Goal: Task Accomplishment & Management: Complete application form

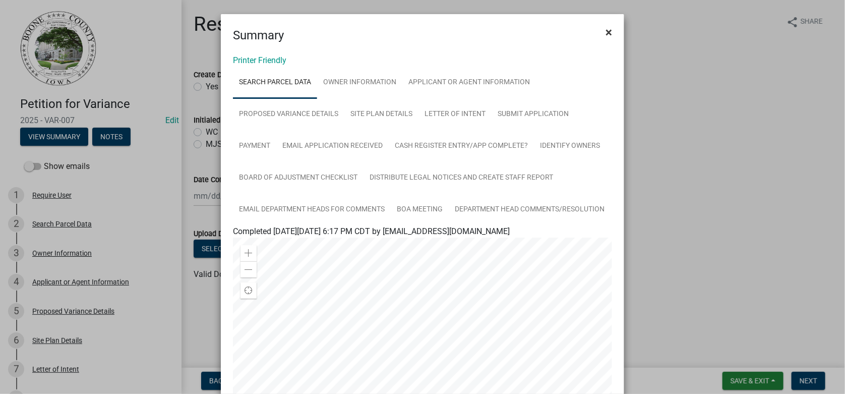
click at [605, 33] on span "×" at bounding box center [608, 32] width 7 height 14
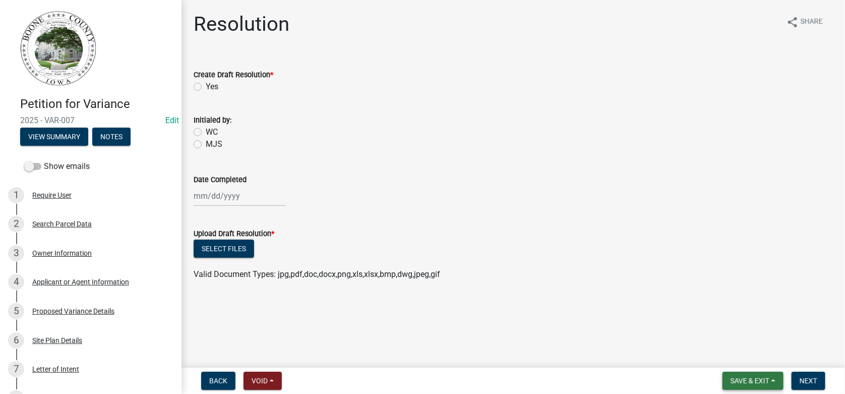
click at [757, 376] on span "Save & Exit" at bounding box center [749, 380] width 39 height 8
click at [741, 354] on button "Save & Exit" at bounding box center [742, 354] width 81 height 24
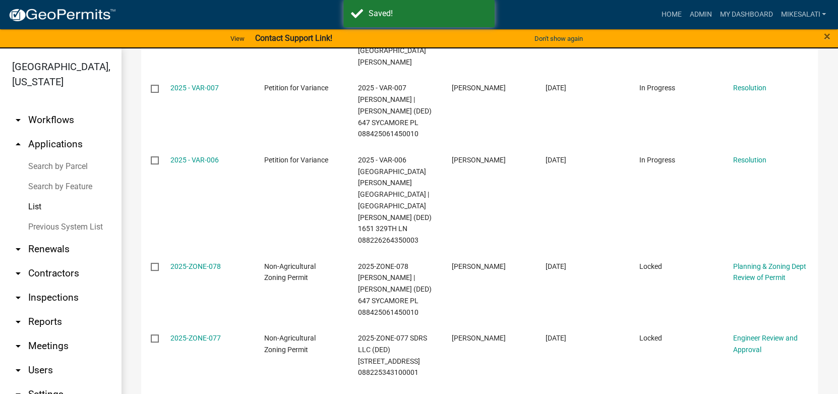
scroll to position [353, 0]
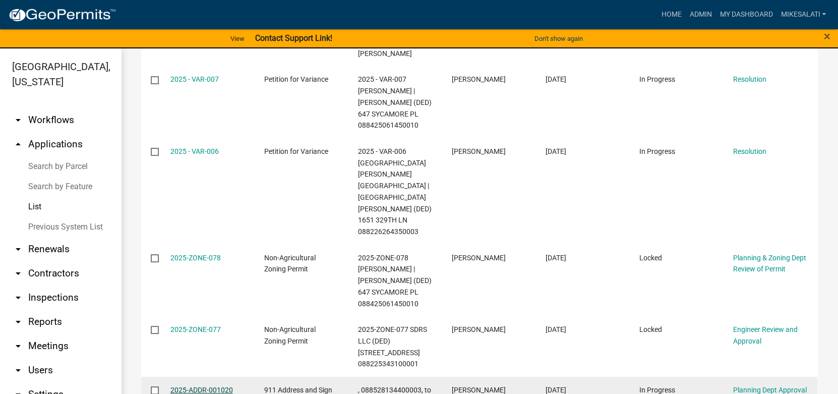
click at [193, 386] on link "2025-ADDR-001020" at bounding box center [201, 390] width 62 height 8
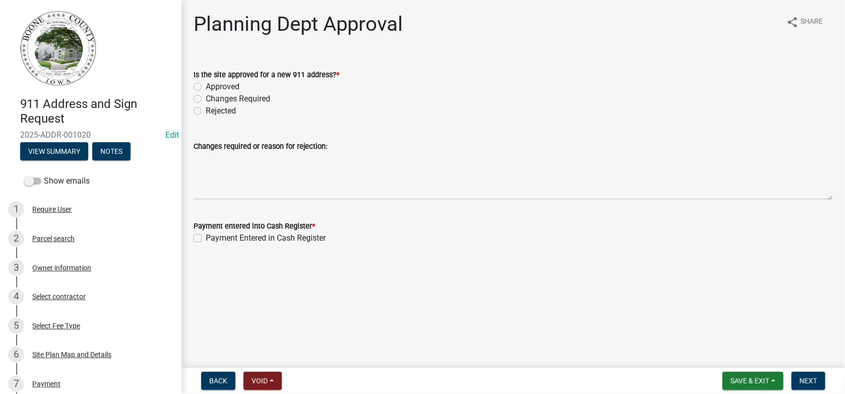
click at [206, 85] on label "Approved" at bounding box center [223, 87] width 34 height 12
click at [206, 85] on input "Approved" at bounding box center [209, 84] width 7 height 7
radio input "true"
click at [206, 237] on label "Payment Entered in Cash Register" at bounding box center [266, 238] width 120 height 12
click at [206, 237] on input "Payment Entered in Cash Register" at bounding box center [209, 235] width 7 height 7
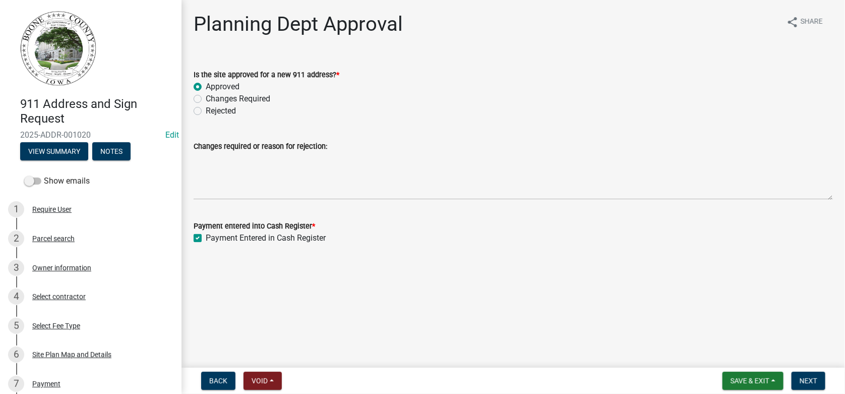
checkbox input "true"
click at [808, 374] on button "Next" at bounding box center [808, 380] width 34 height 18
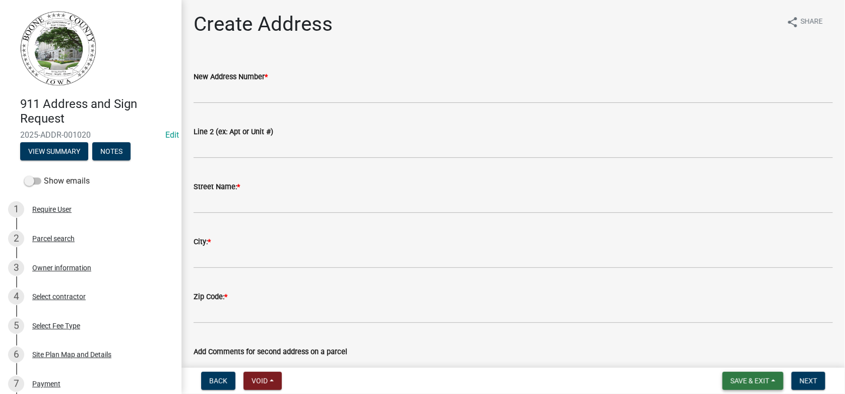
click at [765, 385] on span "Save & Exit" at bounding box center [749, 380] width 39 height 8
click at [746, 350] on button "Save & Exit" at bounding box center [742, 354] width 81 height 24
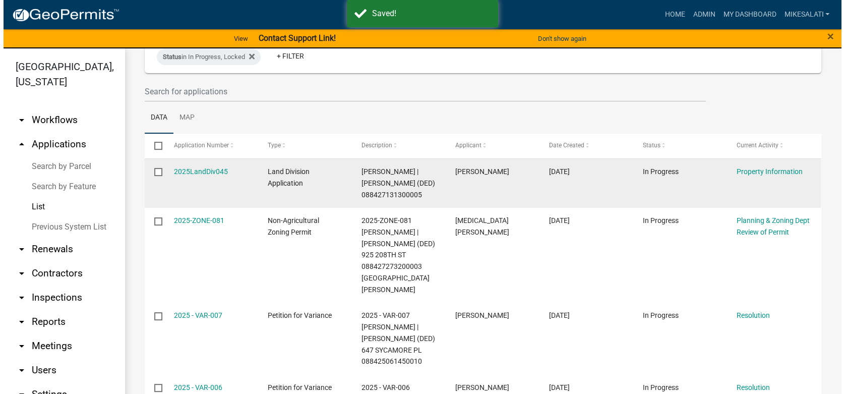
scroll to position [151, 0]
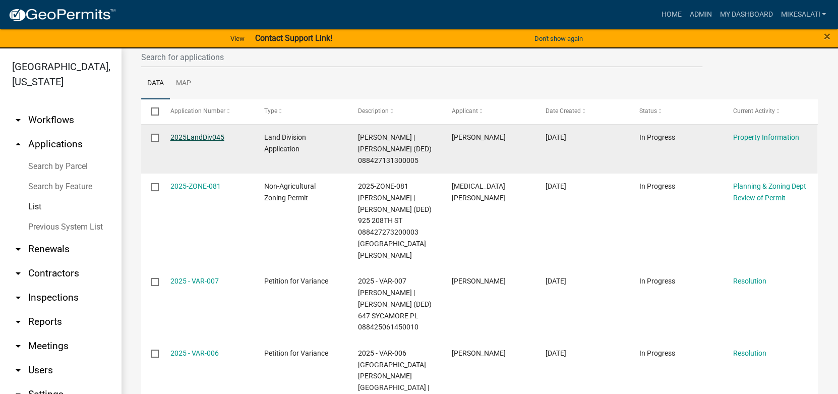
click at [201, 138] on link "2025LandDiv045" at bounding box center [197, 137] width 54 height 8
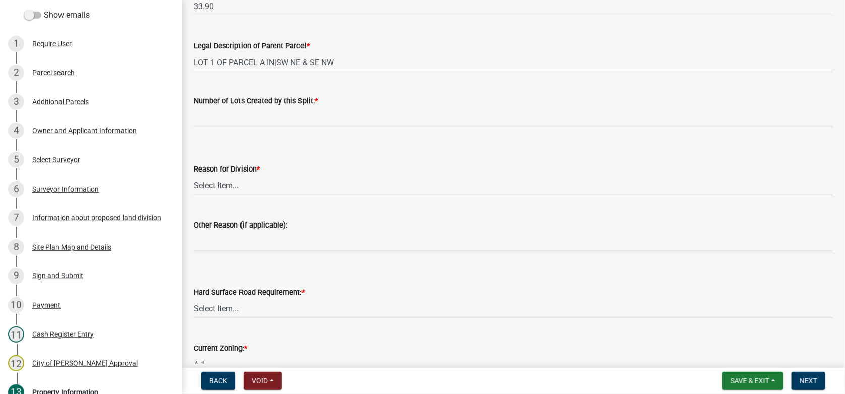
scroll to position [71, 0]
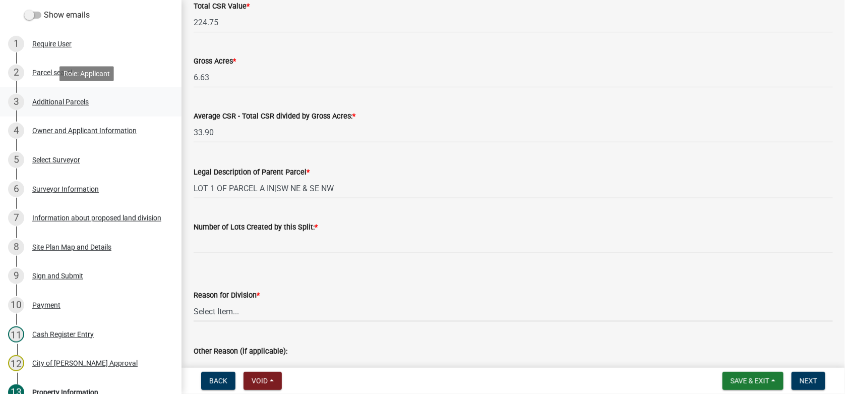
click at [57, 99] on div "Additional Parcels" at bounding box center [60, 101] width 56 height 7
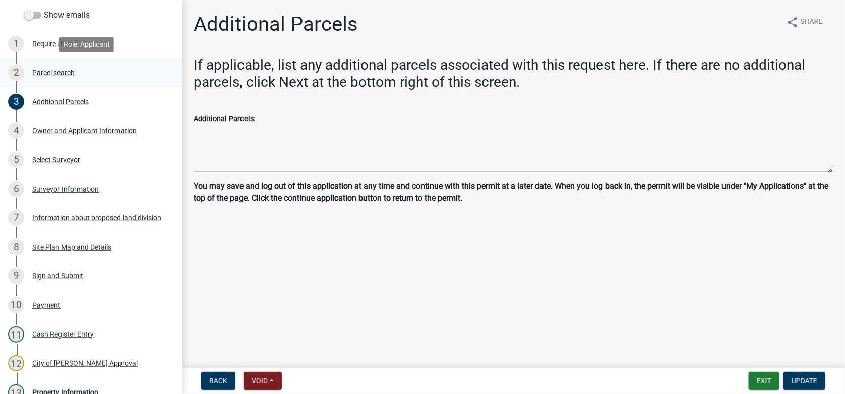
click at [48, 69] on div "Parcel search" at bounding box center [53, 72] width 42 height 7
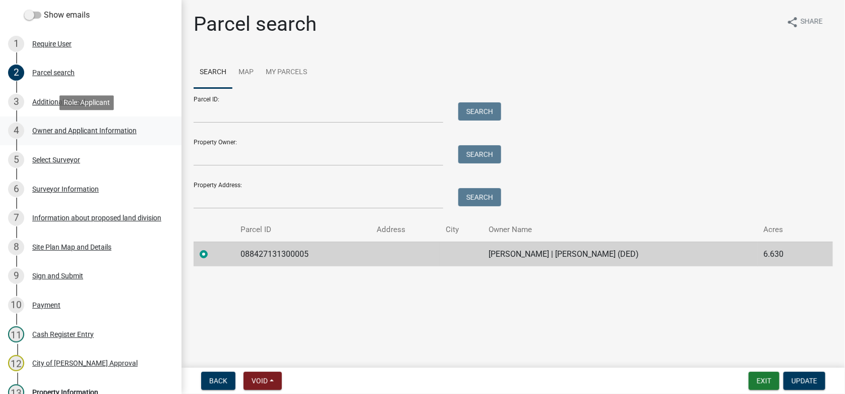
click at [53, 132] on div "Owner and Applicant Information" at bounding box center [84, 130] width 104 height 7
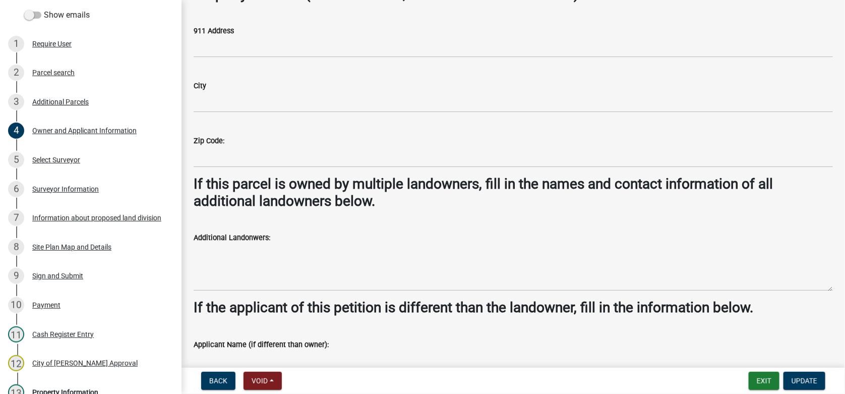
scroll to position [374, 0]
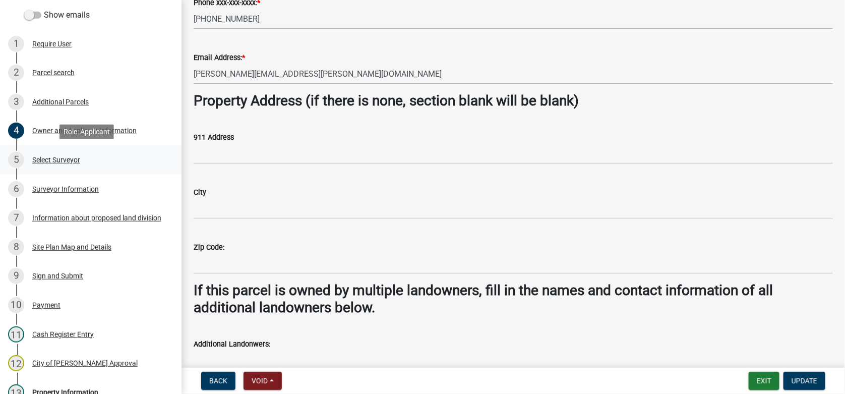
drag, startPoint x: 48, startPoint y: 155, endPoint x: 59, endPoint y: 163, distance: 13.7
click at [48, 156] on div "Select Surveyor" at bounding box center [56, 159] width 48 height 7
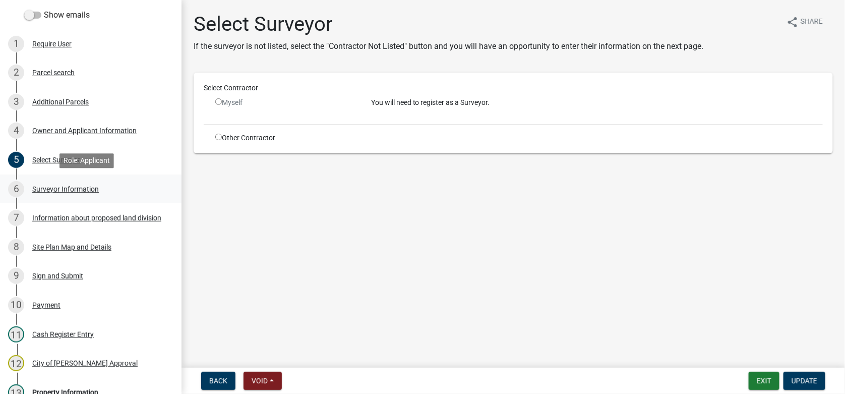
click at [64, 188] on div "Surveyor Information" at bounding box center [65, 188] width 67 height 7
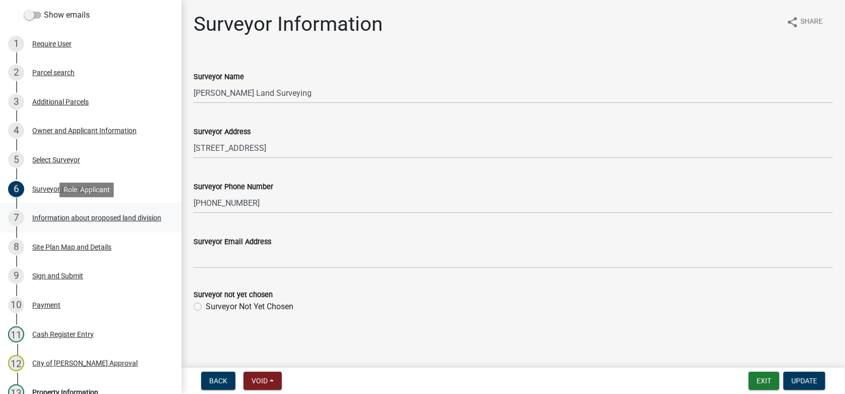
click at [38, 215] on div "Information about proposed land division" at bounding box center [96, 217] width 129 height 7
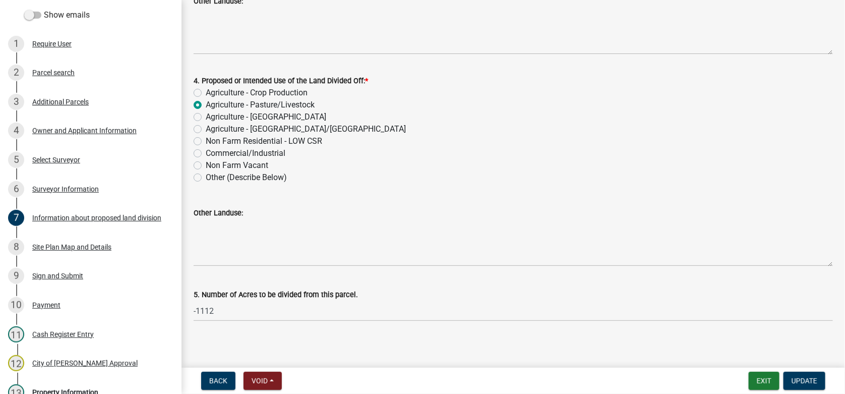
scroll to position [380, 0]
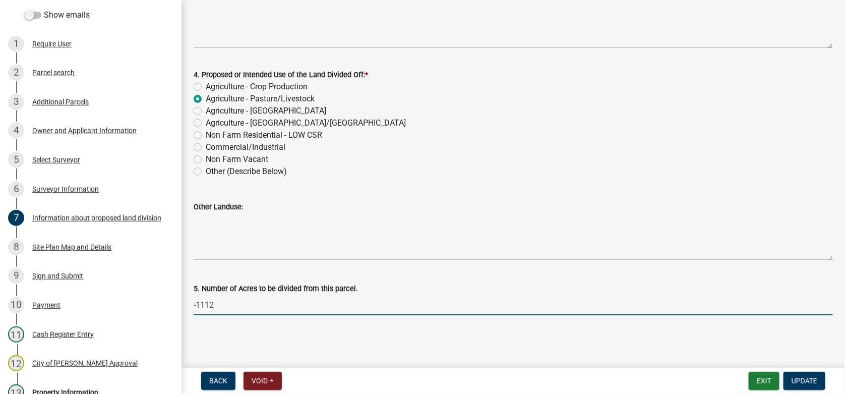
click at [221, 305] on input "-1112" at bounding box center [513, 304] width 639 height 21
drag, startPoint x: 221, startPoint y: 305, endPoint x: 177, endPoint y: 303, distance: 43.9
click at [177, 303] on div "Land Division Application 2025LandDiv045 Edit View Summary Notes Show emails 1 …" at bounding box center [422, 197] width 845 height 394
type input "1.5"
click at [812, 380] on span "Update" at bounding box center [804, 380] width 26 height 8
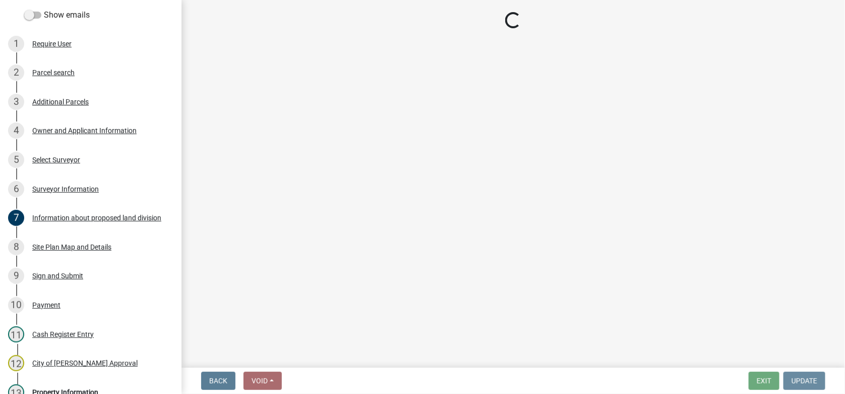
scroll to position [0, 0]
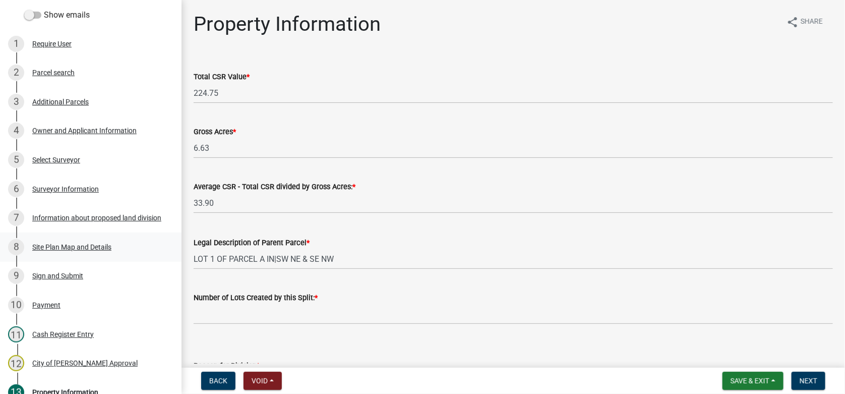
click at [65, 243] on div "Site Plan Map and Details" at bounding box center [71, 246] width 79 height 7
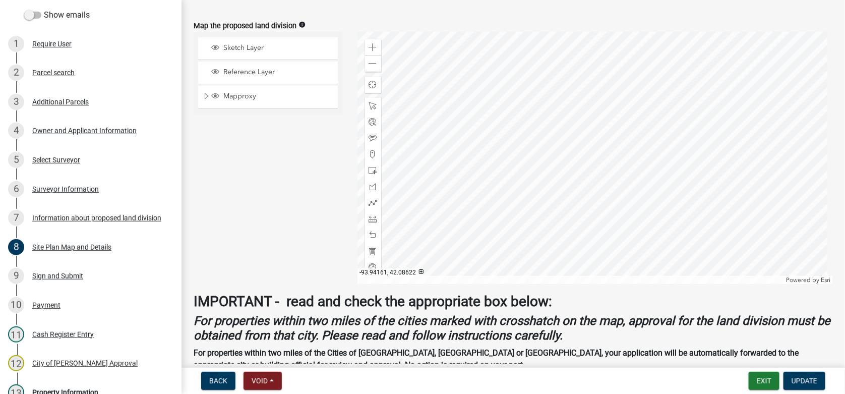
scroll to position [453, 0]
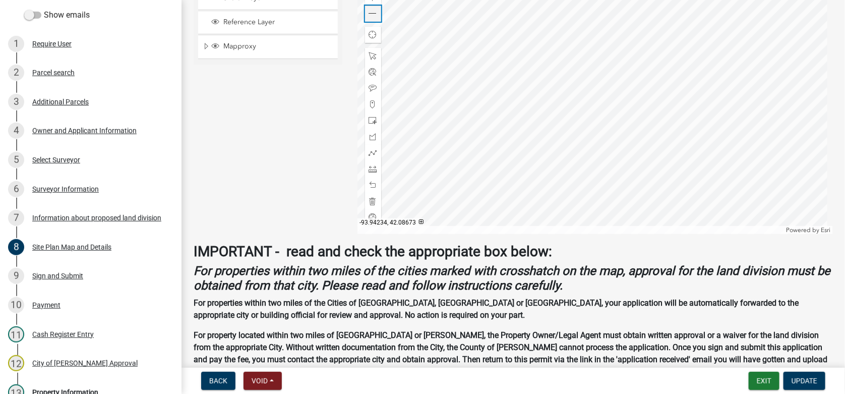
click at [369, 15] on span at bounding box center [373, 14] width 8 height 8
click at [51, 74] on div "Parcel search" at bounding box center [53, 72] width 42 height 7
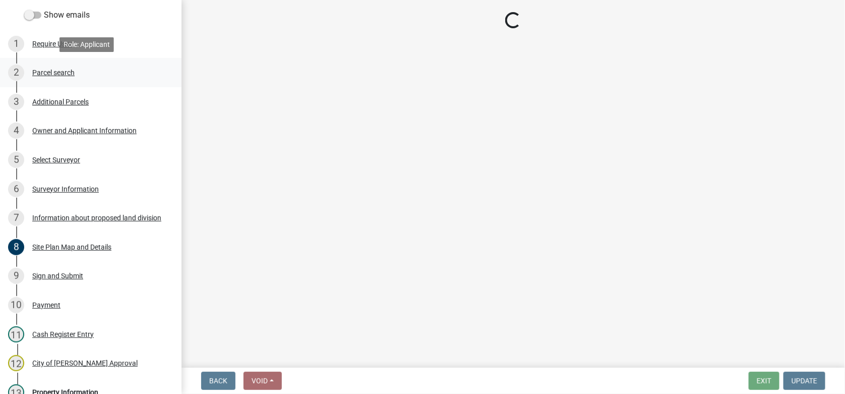
scroll to position [0, 0]
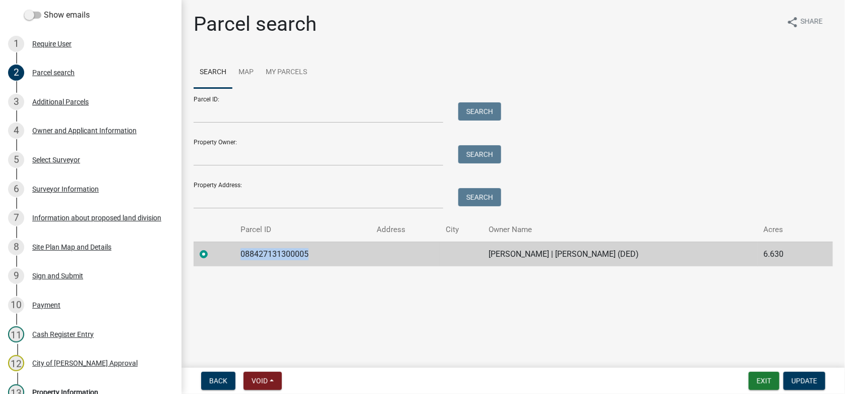
drag, startPoint x: 305, startPoint y: 251, endPoint x: 239, endPoint y: 255, distance: 66.6
click at [239, 255] on td "088427131300005" at bounding box center [302, 253] width 136 height 25
copy td "088427131300005"
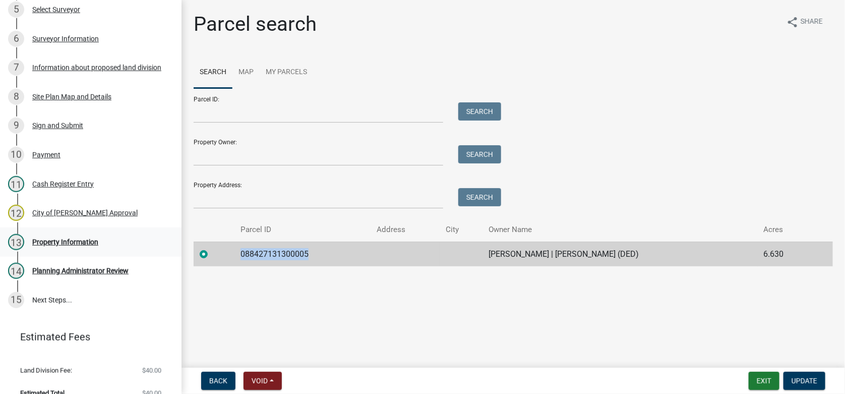
scroll to position [302, 0]
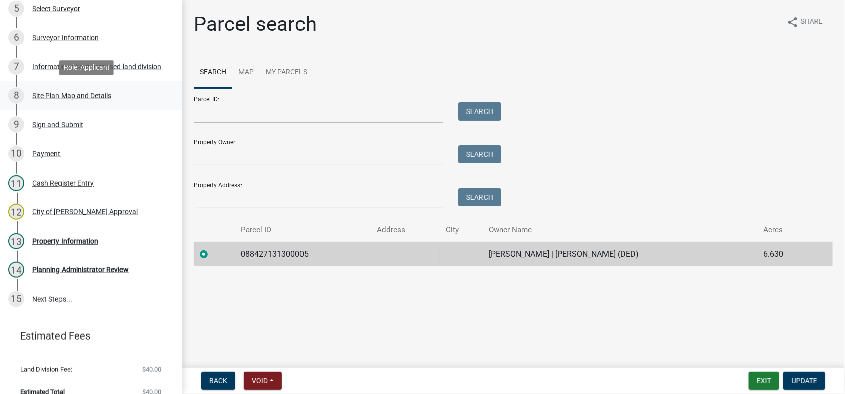
click at [53, 96] on div "Site Plan Map and Details" at bounding box center [71, 95] width 79 height 7
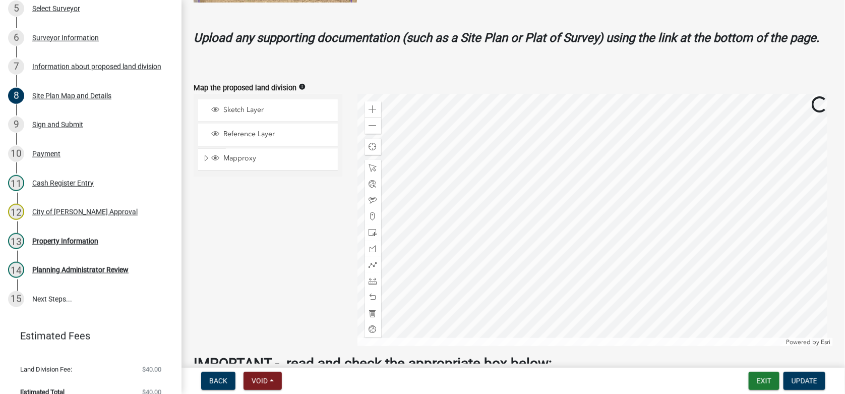
scroll to position [352, 0]
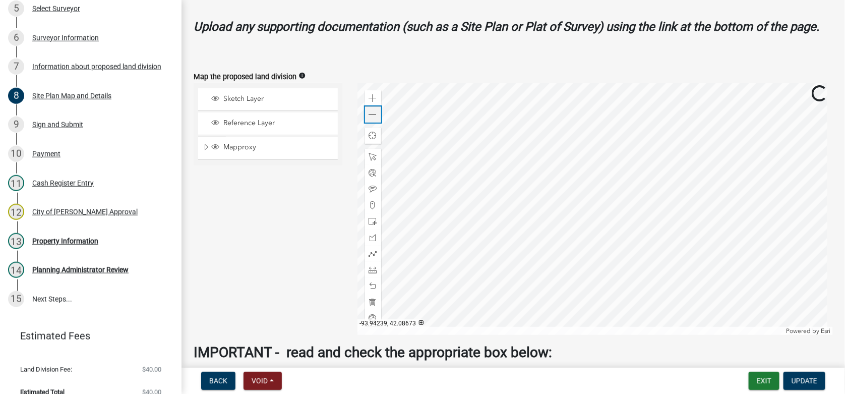
click at [369, 116] on span at bounding box center [373, 114] width 8 height 8
click at [62, 233] on div "13 Property Information" at bounding box center [86, 241] width 157 height 16
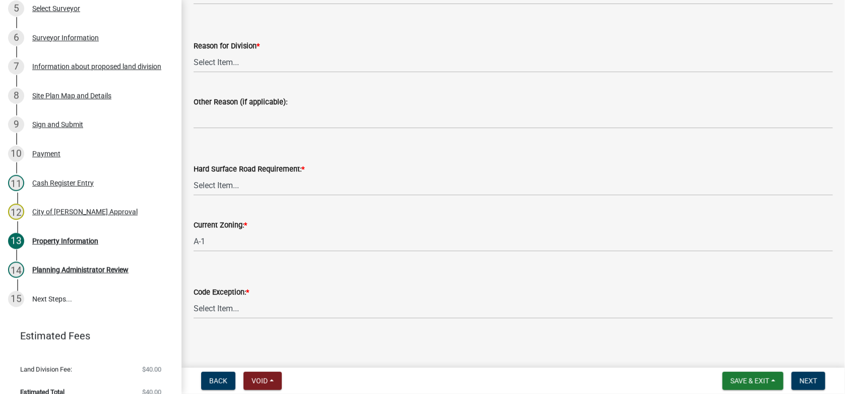
scroll to position [323, 0]
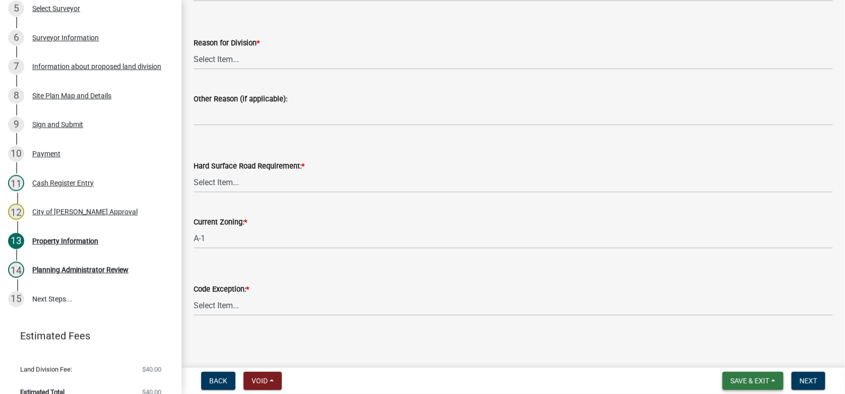
click at [752, 383] on span "Save & Exit" at bounding box center [749, 380] width 39 height 8
click at [736, 357] on button "Save & Exit" at bounding box center [742, 354] width 81 height 24
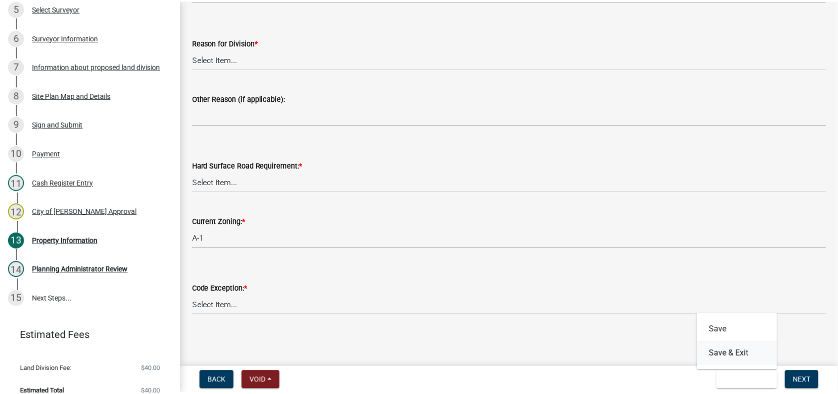
scroll to position [0, 0]
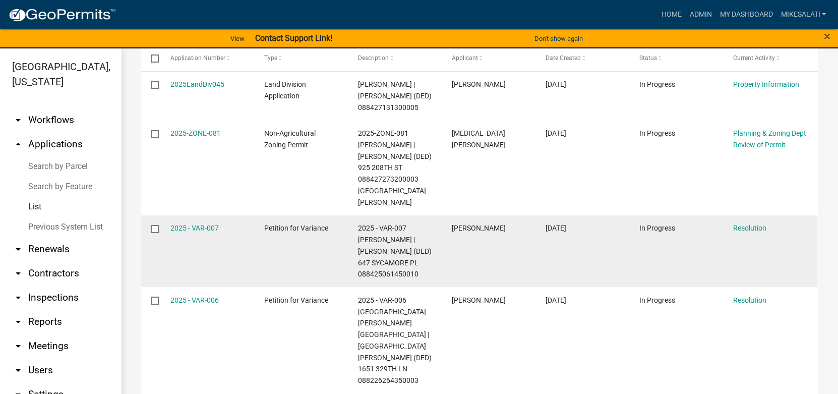
scroll to position [252, 0]
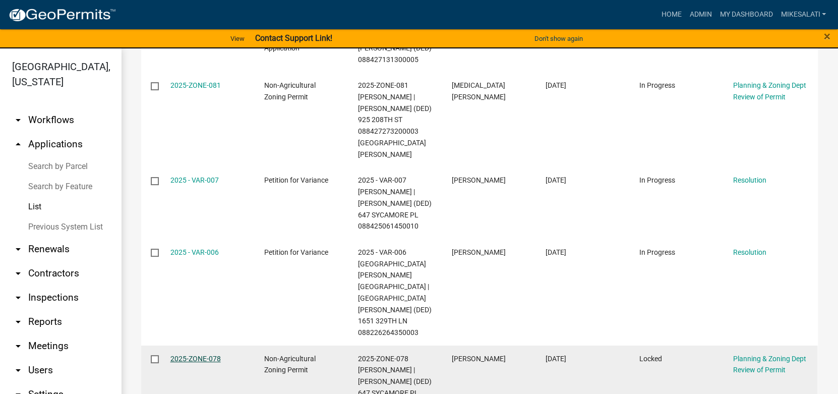
click at [189, 354] on link "2025-ZONE-078" at bounding box center [195, 358] width 50 height 8
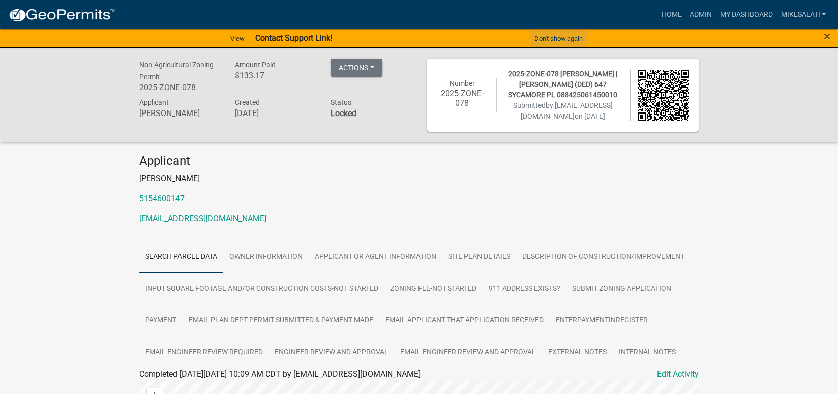
click at [566, 36] on button "Don't show again" at bounding box center [558, 38] width 56 height 17
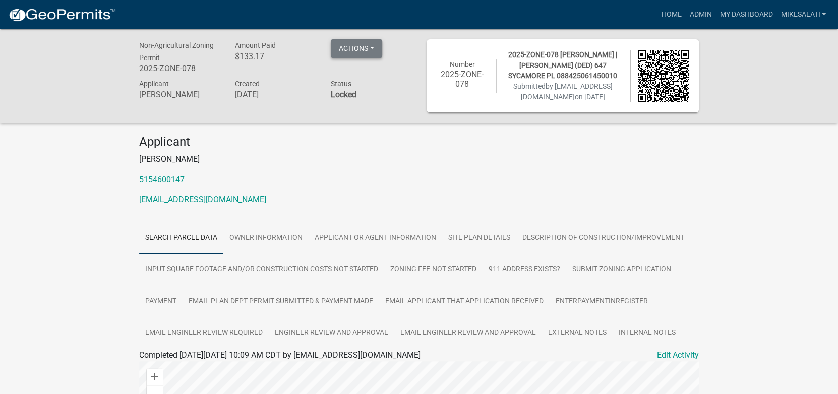
click at [371, 51] on button "Actions" at bounding box center [356, 48] width 51 height 18
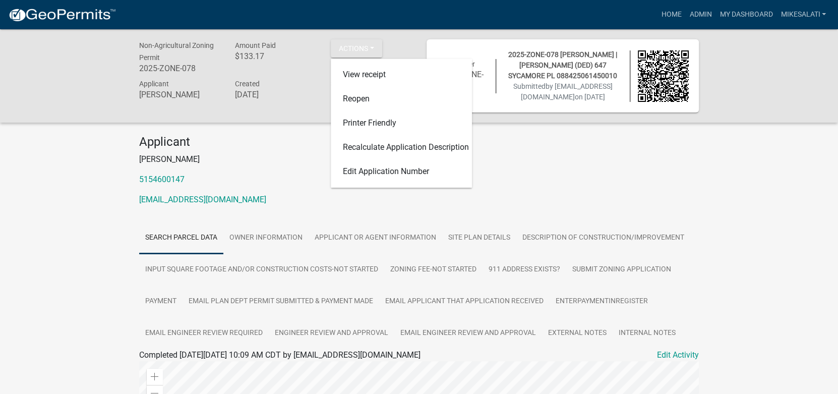
click at [265, 177] on p "5154600147" at bounding box center [418, 179] width 559 height 12
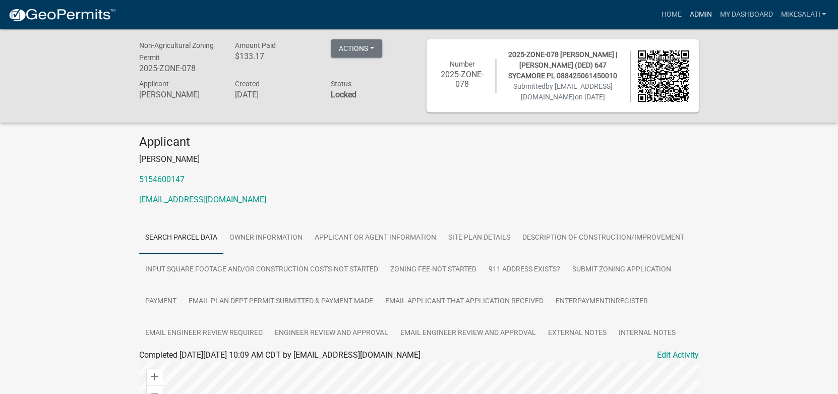
click at [694, 10] on link "Admin" at bounding box center [700, 14] width 30 height 19
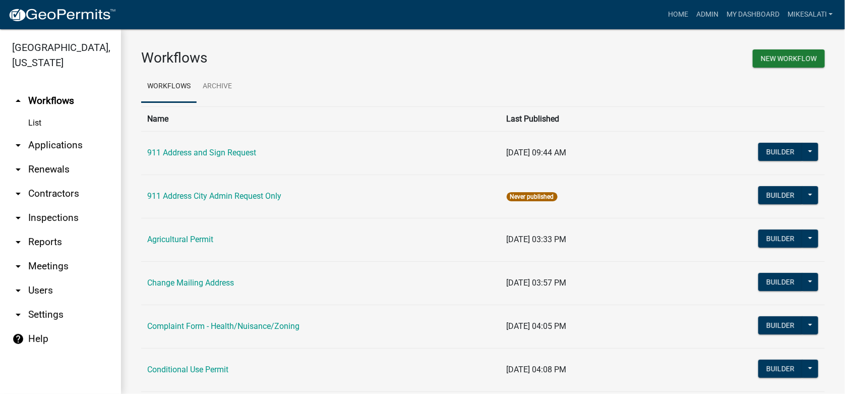
click at [44, 133] on link "arrow_drop_down Applications" at bounding box center [60, 145] width 121 height 24
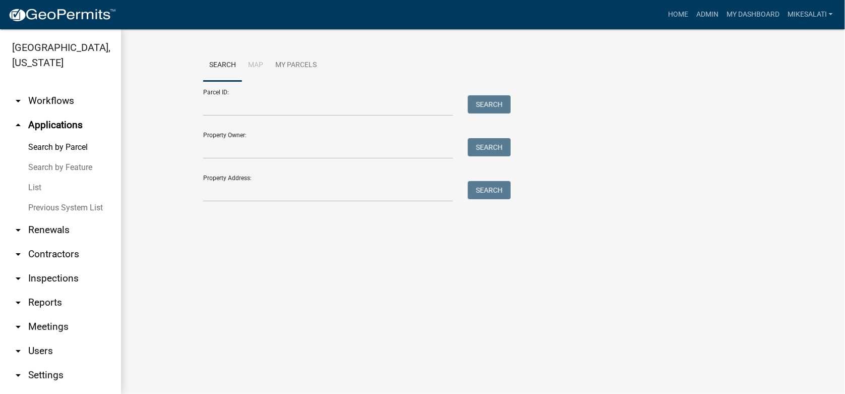
click at [33, 177] on link "List" at bounding box center [60, 187] width 121 height 20
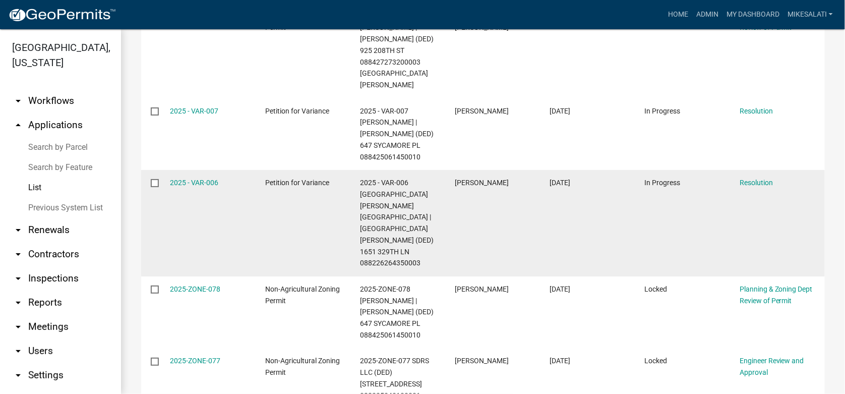
scroll to position [201, 0]
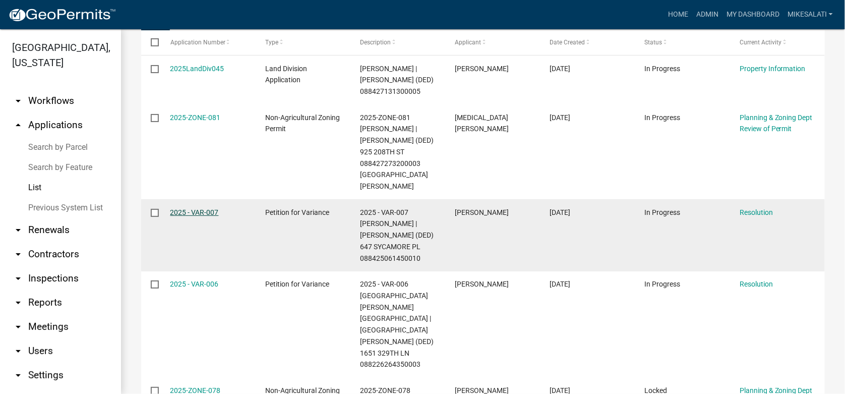
click at [195, 208] on link "2025 - VAR-007" at bounding box center [194, 212] width 48 height 8
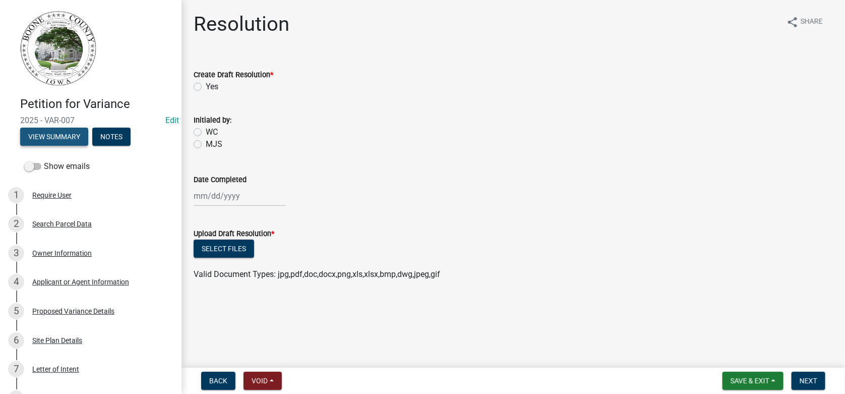
click at [59, 136] on button "View Summary" at bounding box center [54, 136] width 68 height 18
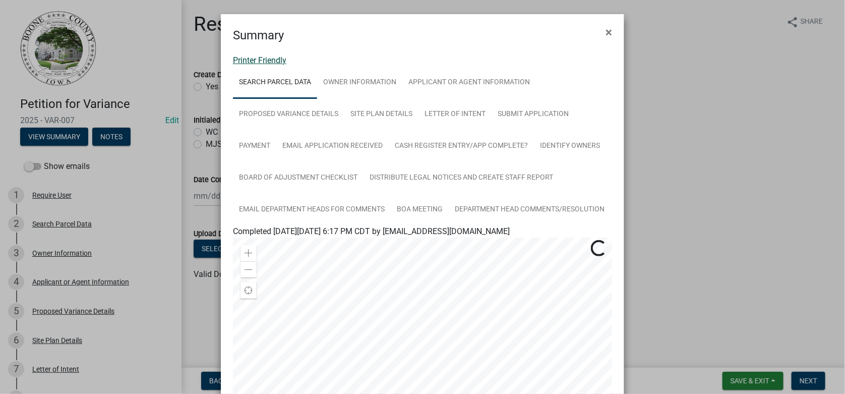
click at [265, 59] on link "Printer Friendly" at bounding box center [259, 60] width 53 height 10
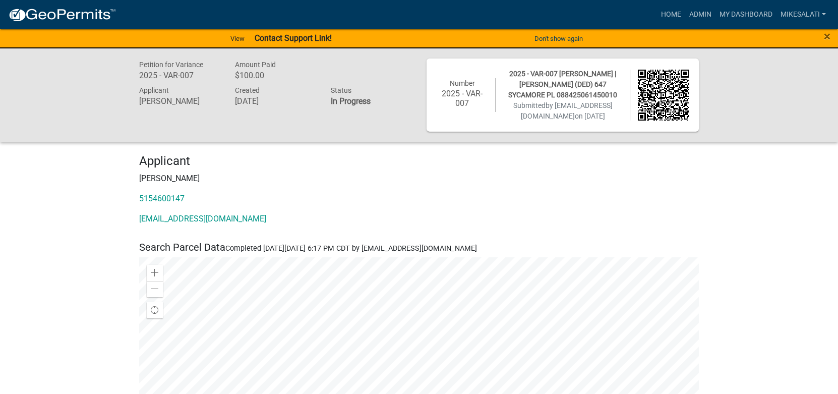
scroll to position [504, 0]
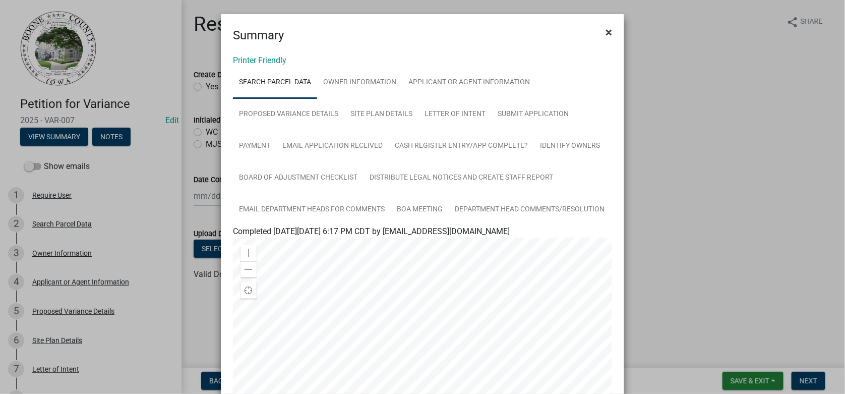
click at [605, 30] on span "×" at bounding box center [608, 32] width 7 height 14
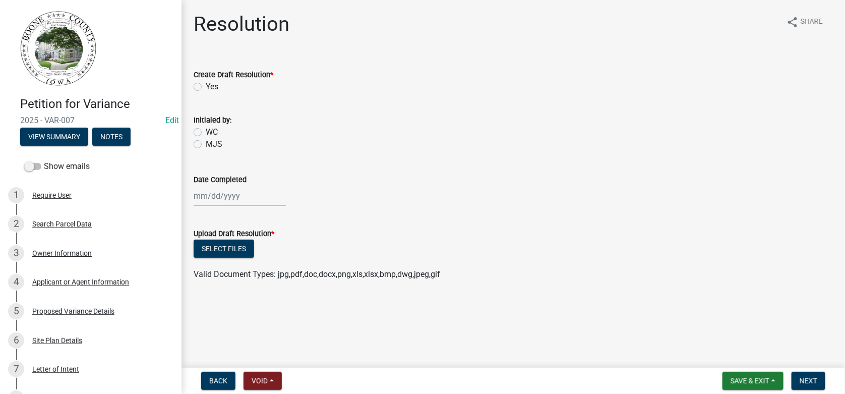
click at [206, 87] on label "Yes" at bounding box center [212, 87] width 13 height 12
click at [206, 87] on input "Yes" at bounding box center [209, 84] width 7 height 7
radio input "true"
click at [206, 143] on label "MJS" at bounding box center [214, 144] width 17 height 12
click at [206, 143] on input "MJS" at bounding box center [209, 141] width 7 height 7
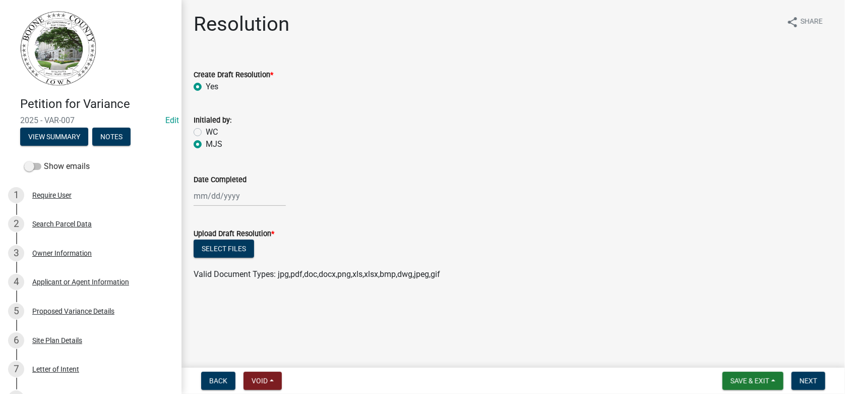
radio input "true"
click at [212, 195] on div at bounding box center [240, 195] width 92 height 21
select select "9"
select select "2025"
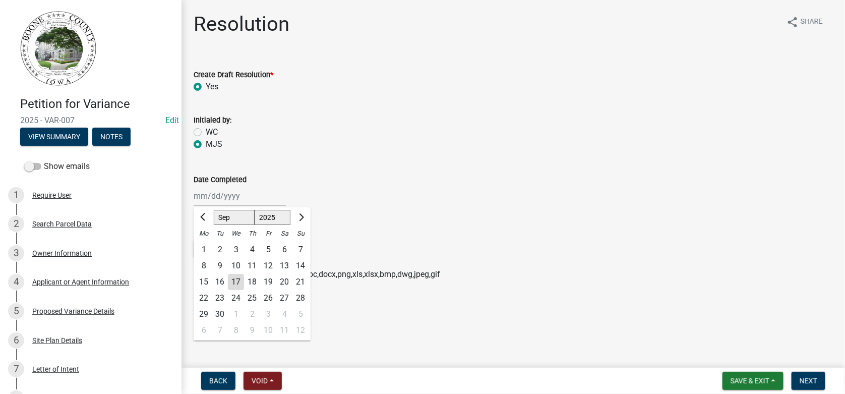
click at [235, 279] on div "17" at bounding box center [236, 282] width 16 height 16
click at [235, 279] on div "Valid Document Types: jpg,pdf,doc,docx,png,xls,xlsx,bmp,dwg,jpeg,gif" at bounding box center [513, 274] width 654 height 12
type input "09/17/2025"
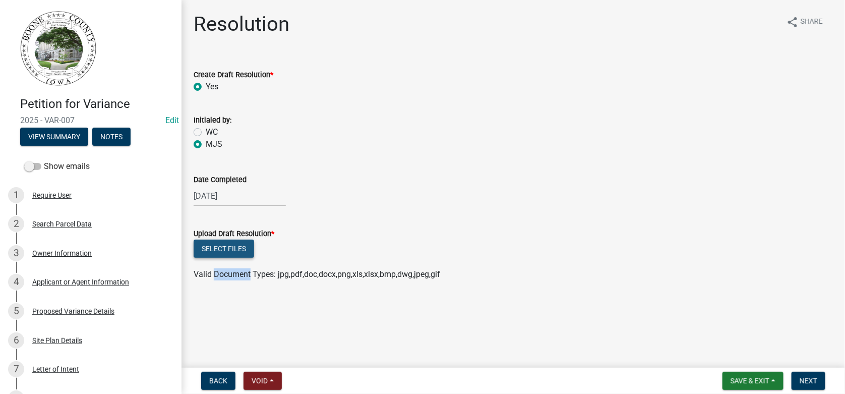
click at [202, 247] on button "Select files" at bounding box center [224, 248] width 60 height 18
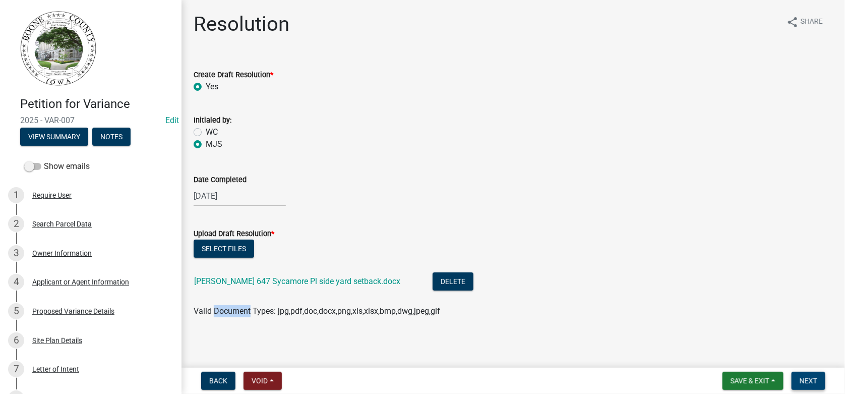
click at [804, 377] on span "Next" at bounding box center [808, 380] width 18 height 8
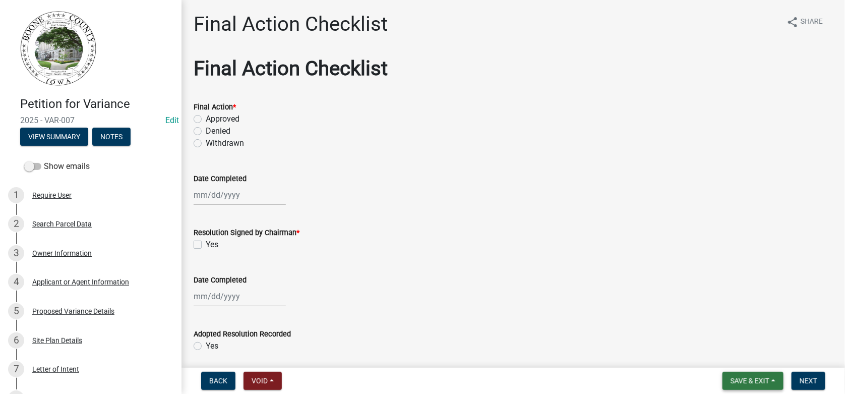
click at [760, 376] on span "Save & Exit" at bounding box center [749, 380] width 39 height 8
click at [722, 357] on button "Save & Exit" at bounding box center [742, 354] width 81 height 24
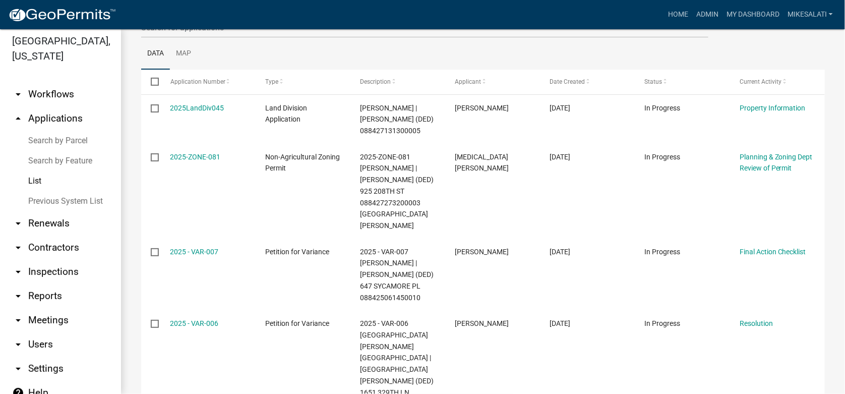
scroll to position [145, 0]
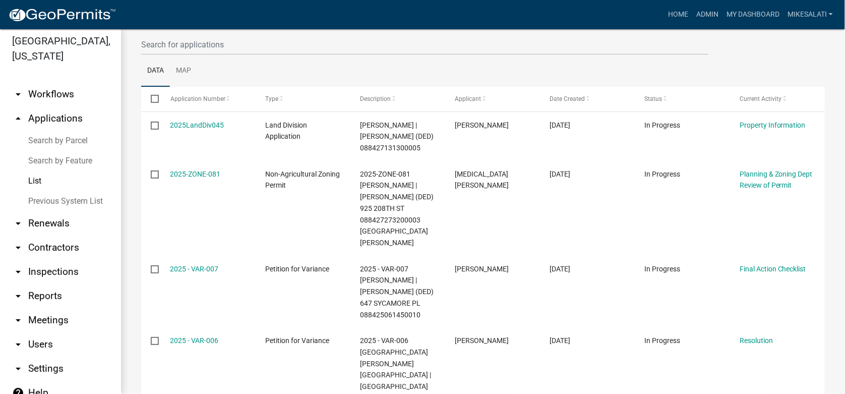
click at [78, 14] on img at bounding box center [62, 15] width 108 height 15
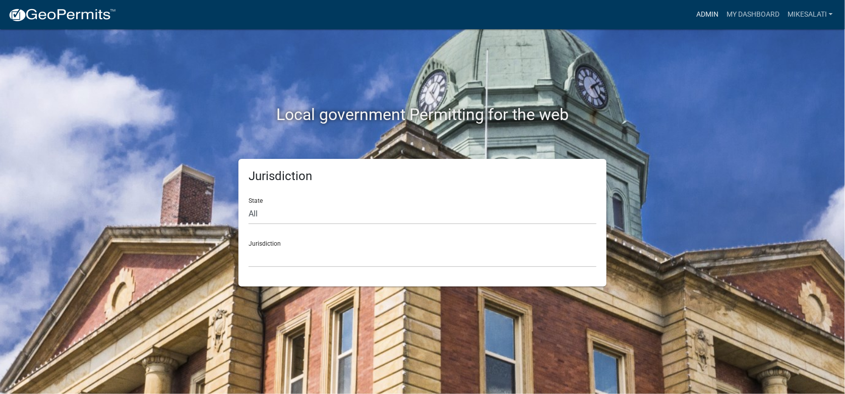
click at [699, 13] on link "Admin" at bounding box center [707, 14] width 30 height 19
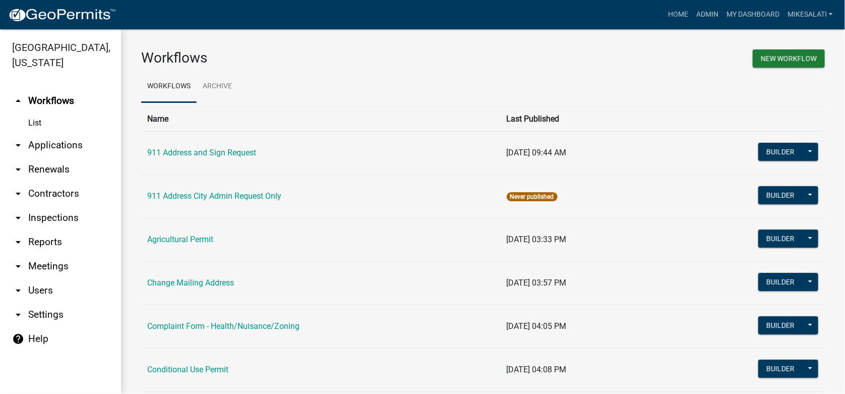
click at [57, 133] on link "arrow_drop_down Applications" at bounding box center [60, 145] width 121 height 24
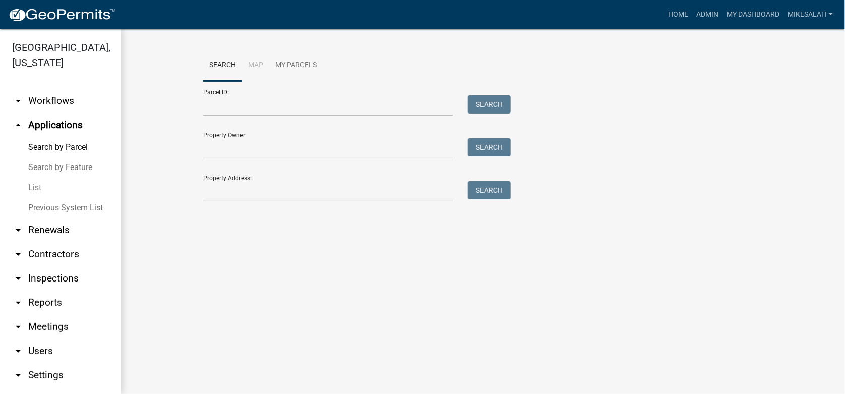
click at [32, 177] on link "List" at bounding box center [60, 187] width 121 height 20
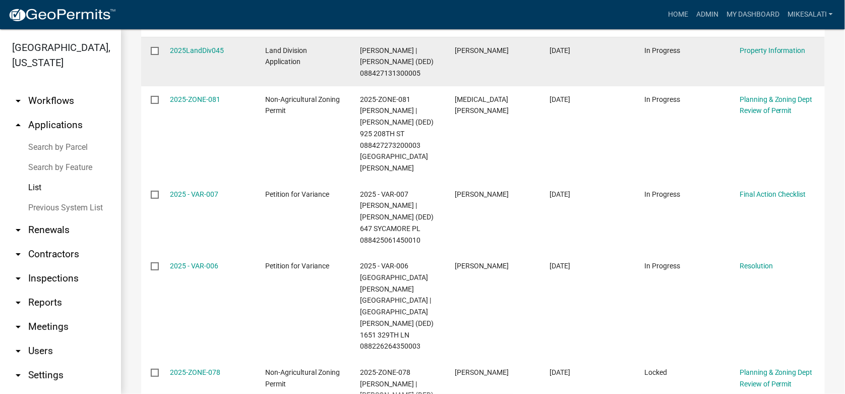
scroll to position [201, 0]
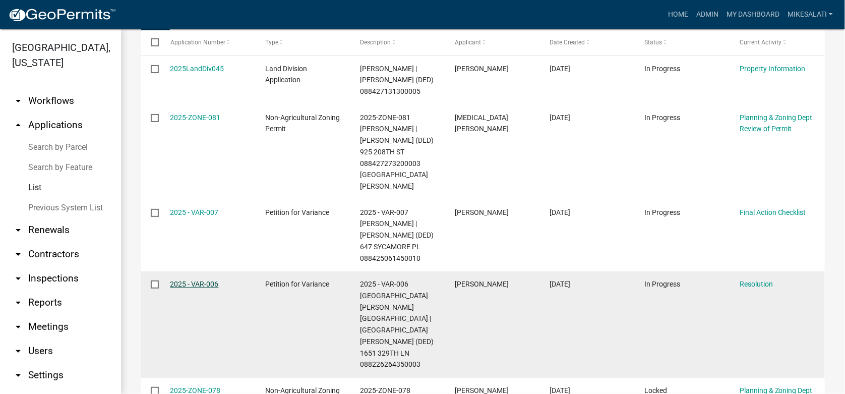
click at [196, 280] on link "2025 - VAR-006" at bounding box center [194, 284] width 48 height 8
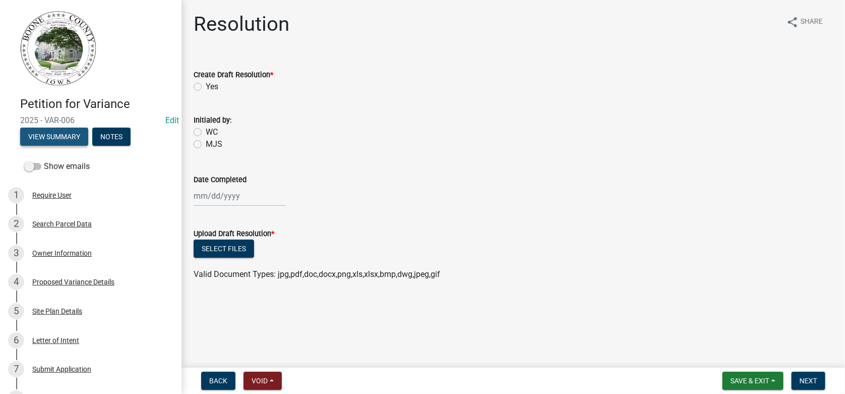
click at [62, 132] on button "View Summary" at bounding box center [54, 136] width 68 height 18
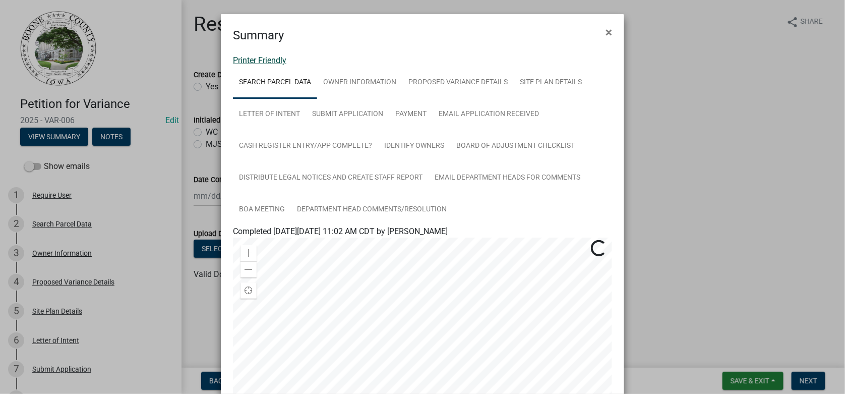
click at [260, 59] on link "Printer Friendly" at bounding box center [259, 60] width 53 height 10
click at [605, 35] on span "×" at bounding box center [608, 32] width 7 height 14
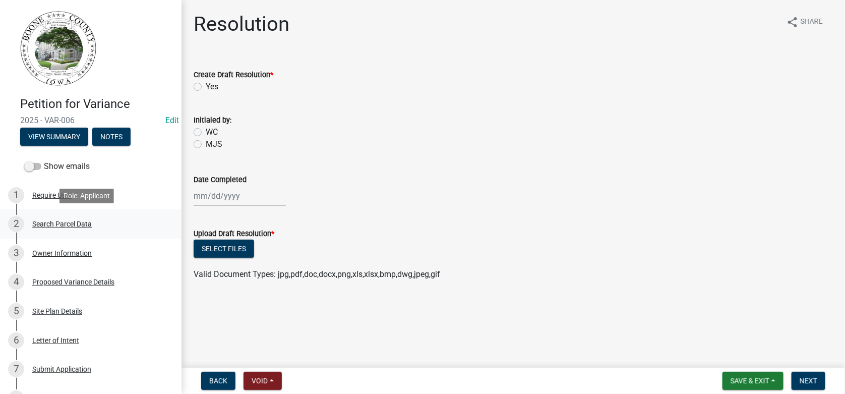
click at [48, 220] on div "Search Parcel Data" at bounding box center [61, 223] width 59 height 7
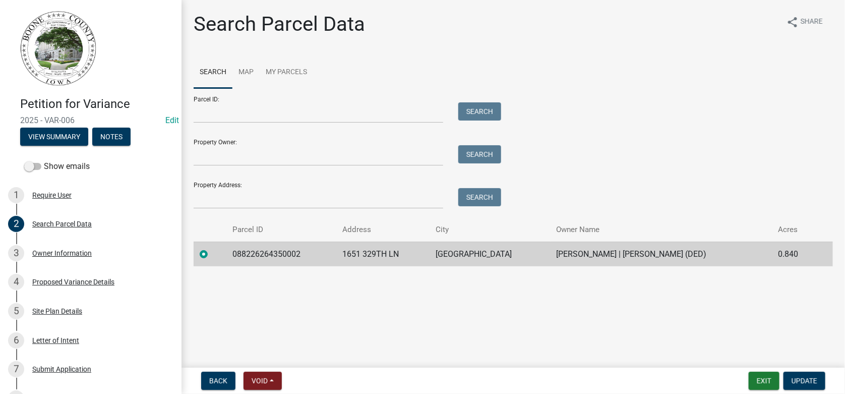
click at [201, 97] on div "Parcel ID: Search" at bounding box center [345, 105] width 302 height 35
click at [208, 111] on input "Parcel ID:" at bounding box center [318, 112] width 249 height 21
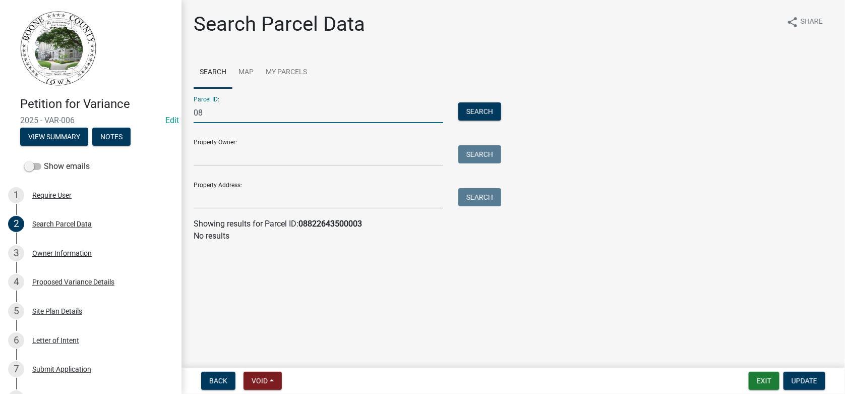
type input "0"
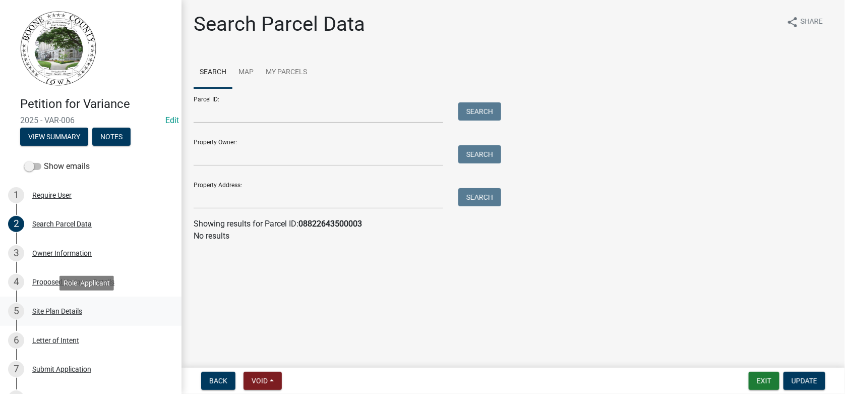
click at [51, 312] on div "Site Plan Details" at bounding box center [57, 310] width 50 height 7
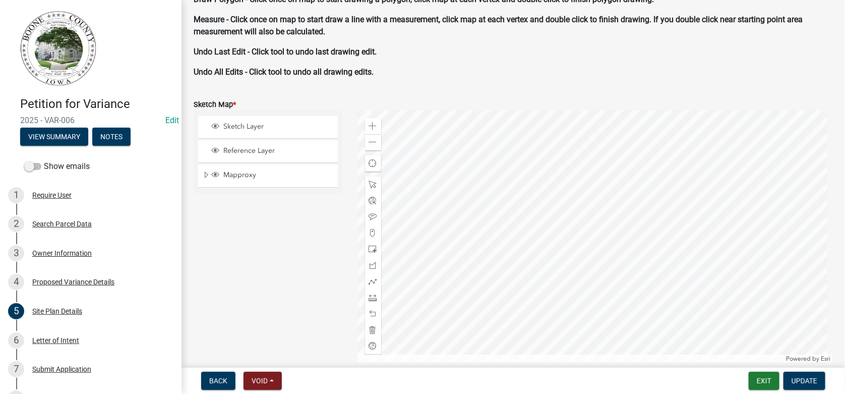
scroll to position [756, 0]
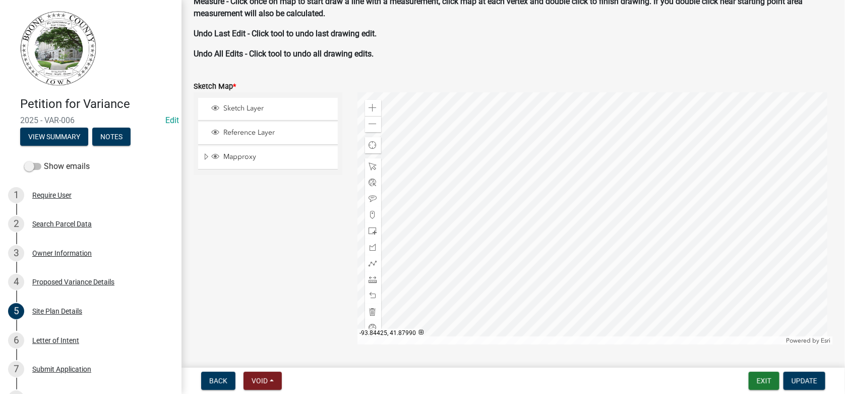
click at [498, 266] on div at bounding box center [595, 218] width 476 height 252
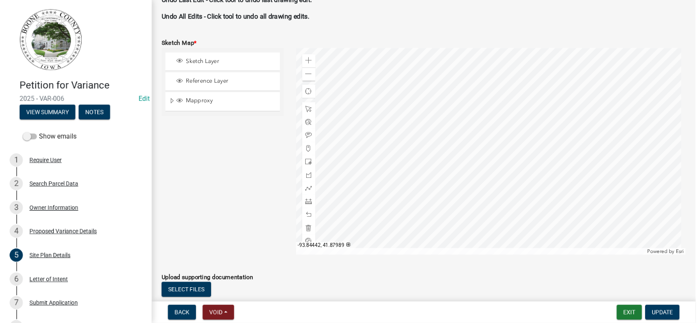
scroll to position [806, 0]
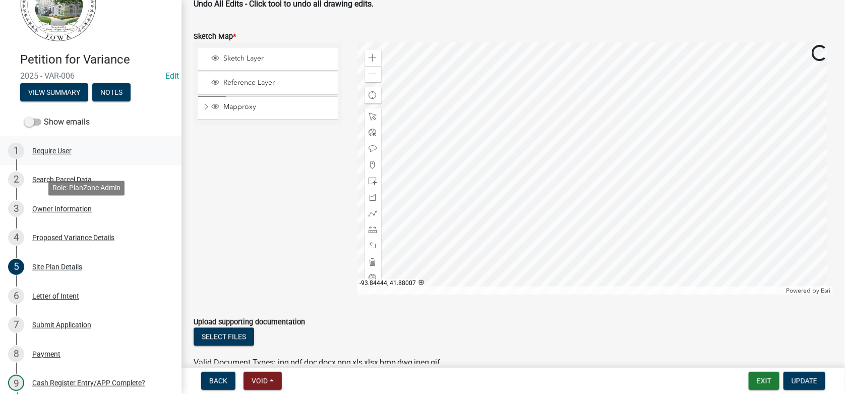
scroll to position [302, 0]
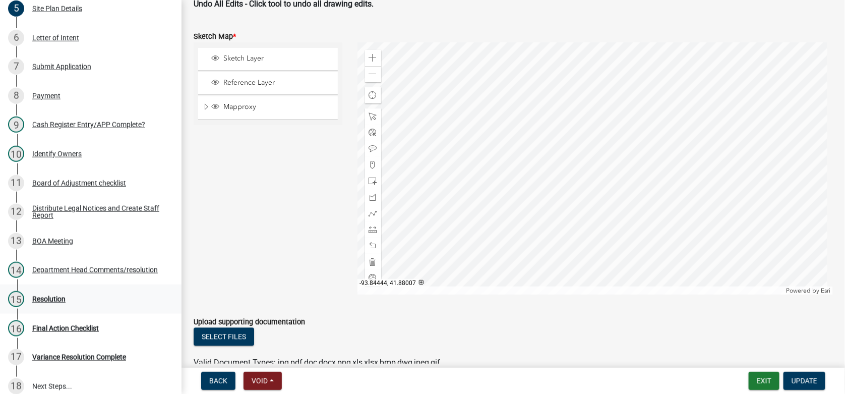
click at [43, 295] on div "Resolution" at bounding box center [48, 298] width 33 height 7
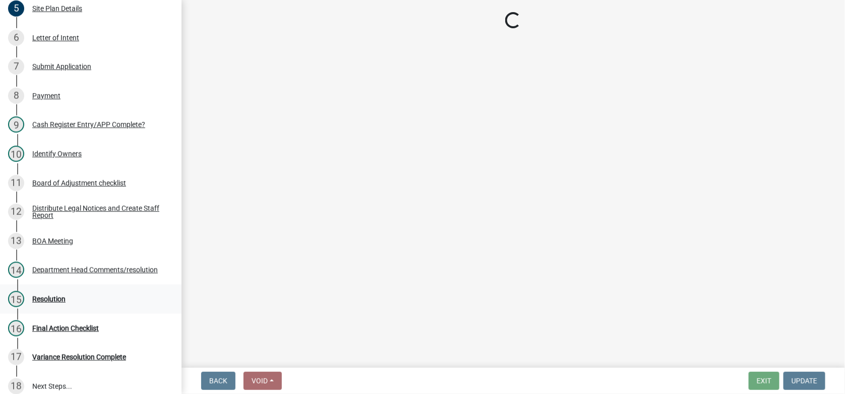
scroll to position [0, 0]
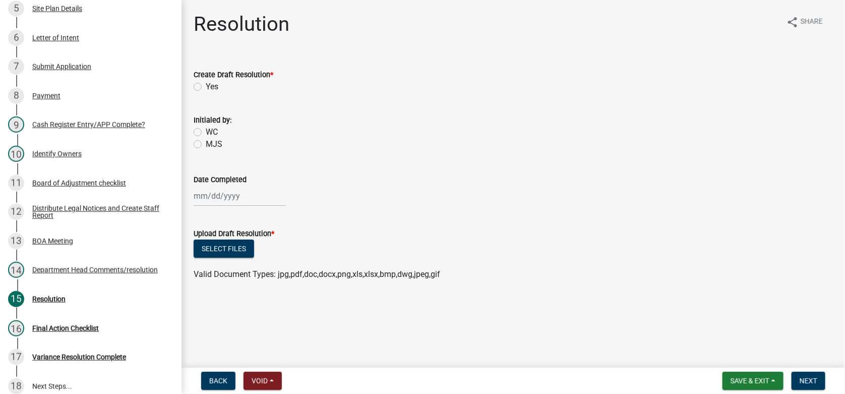
click at [206, 83] on label "Yes" at bounding box center [212, 87] width 13 height 12
click at [206, 83] on input "Yes" at bounding box center [209, 84] width 7 height 7
radio input "true"
click at [206, 143] on label "MJS" at bounding box center [214, 144] width 17 height 12
click at [206, 143] on input "MJS" at bounding box center [209, 141] width 7 height 7
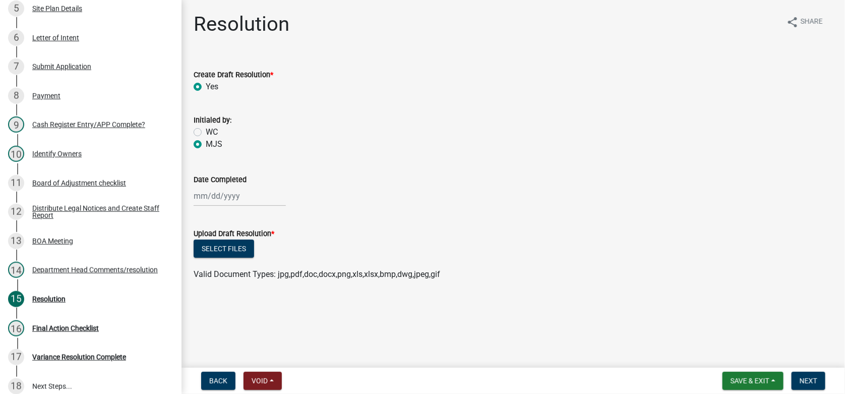
radio input "true"
click at [217, 198] on div at bounding box center [240, 195] width 92 height 21
select select "9"
select select "2025"
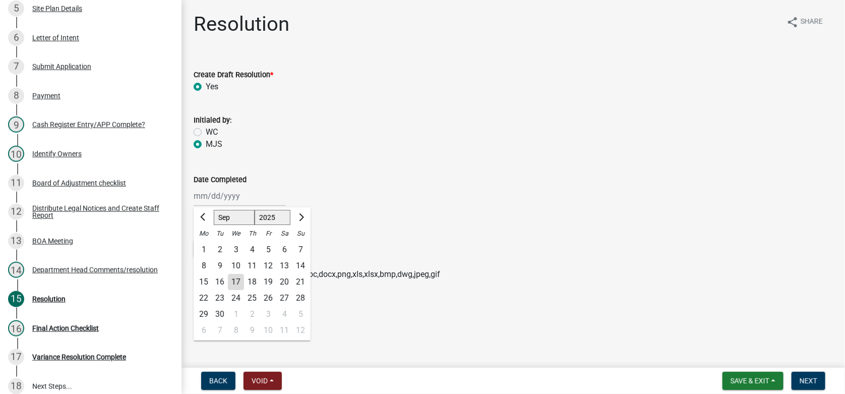
click at [236, 283] on div "17" at bounding box center [236, 282] width 16 height 16
type input "09/17/2025"
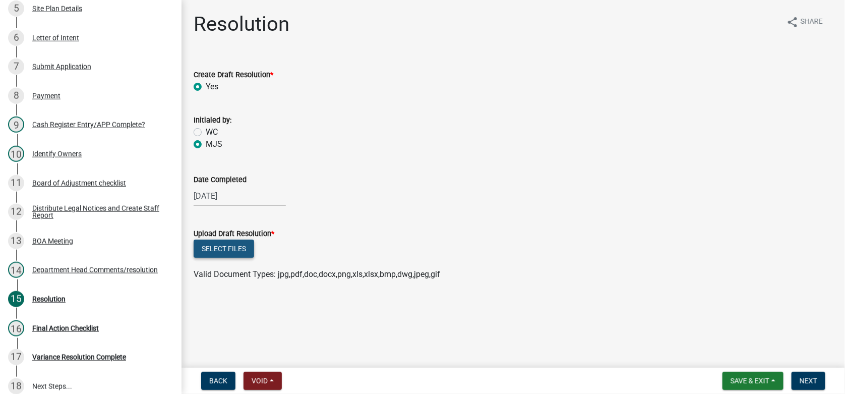
click at [222, 246] on button "Select files" at bounding box center [224, 248] width 60 height 18
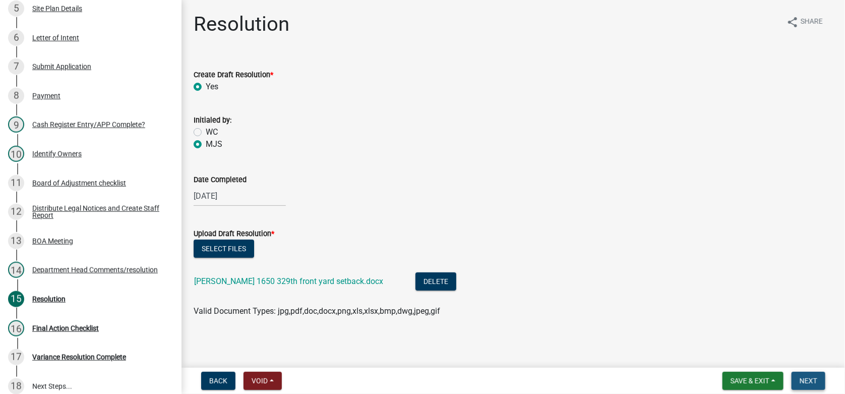
click at [813, 377] on span "Next" at bounding box center [808, 380] width 18 height 8
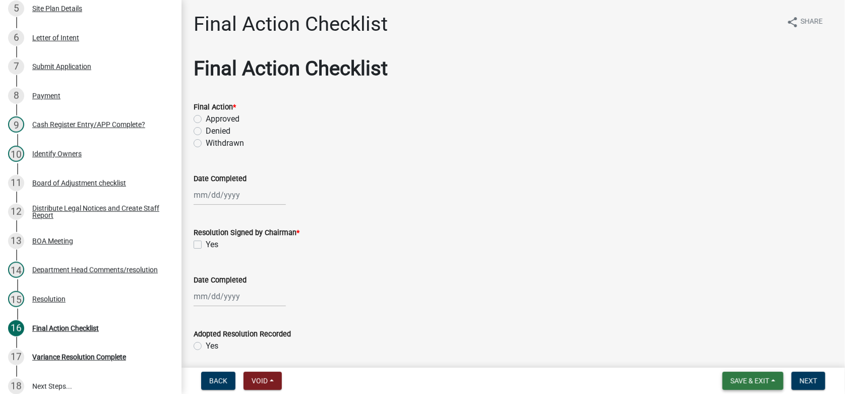
click at [747, 386] on button "Save & Exit" at bounding box center [752, 380] width 61 height 18
click at [740, 355] on button "Save & Exit" at bounding box center [742, 354] width 81 height 24
